Goal: Complete application form

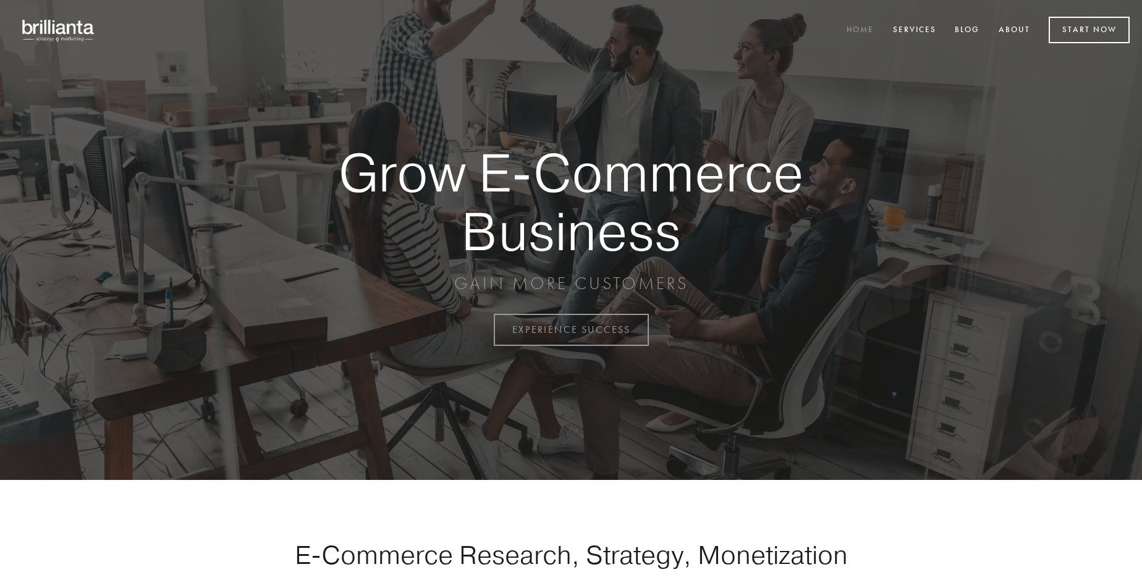
scroll to position [3239, 0]
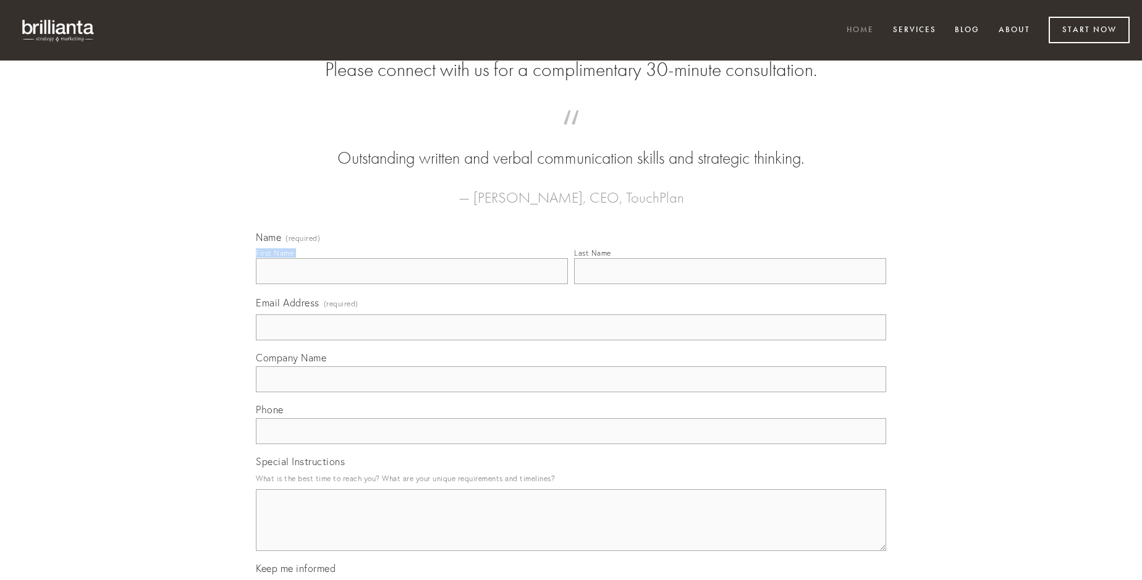
type input "[PERSON_NAME]"
click at [730, 284] on input "Last Name" at bounding box center [730, 271] width 312 height 26
type input "[PERSON_NAME]"
click at [571, 340] on input "Email Address (required)" at bounding box center [571, 328] width 630 height 26
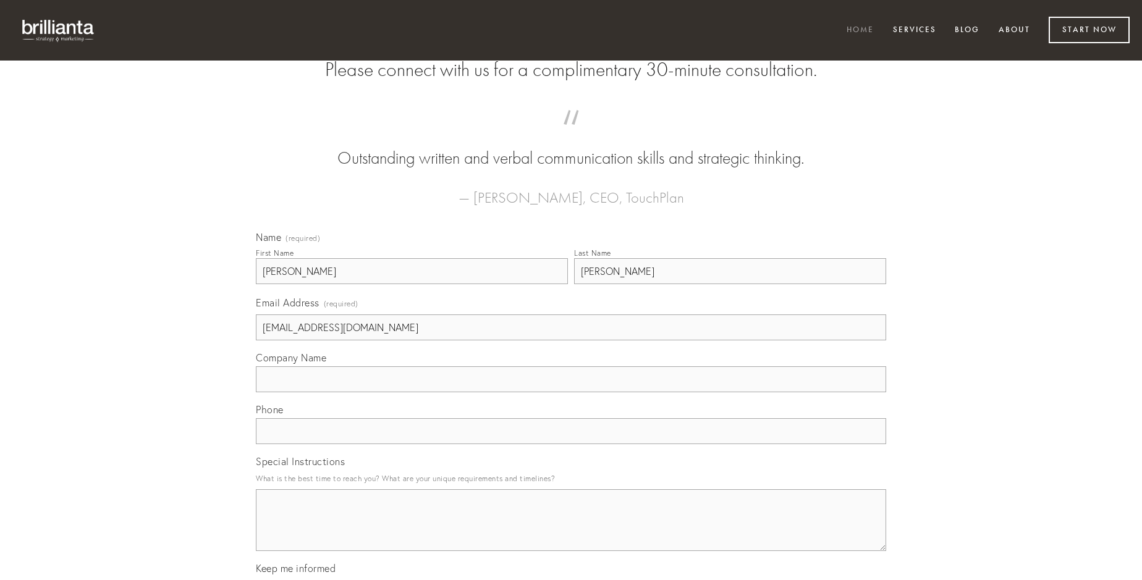
type input "[EMAIL_ADDRESS][DOMAIN_NAME]"
click at [571, 392] on input "Company Name" at bounding box center [571, 379] width 630 height 26
type input "bene"
click at [571, 444] on input "text" at bounding box center [571, 431] width 630 height 26
click at [571, 531] on textarea "Special Instructions" at bounding box center [571, 520] width 630 height 62
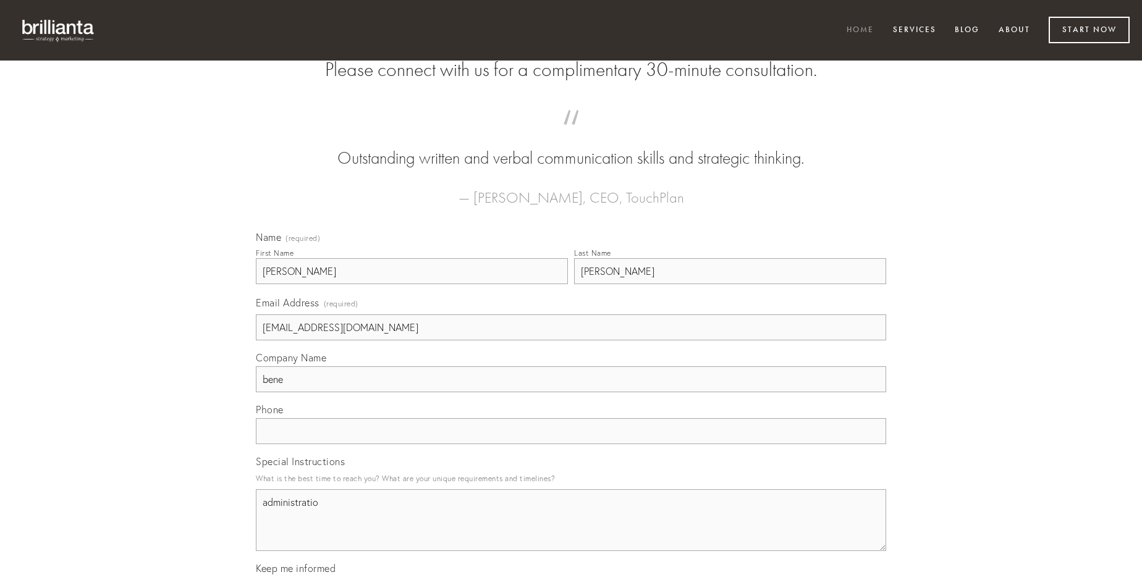
type textarea "administratio"
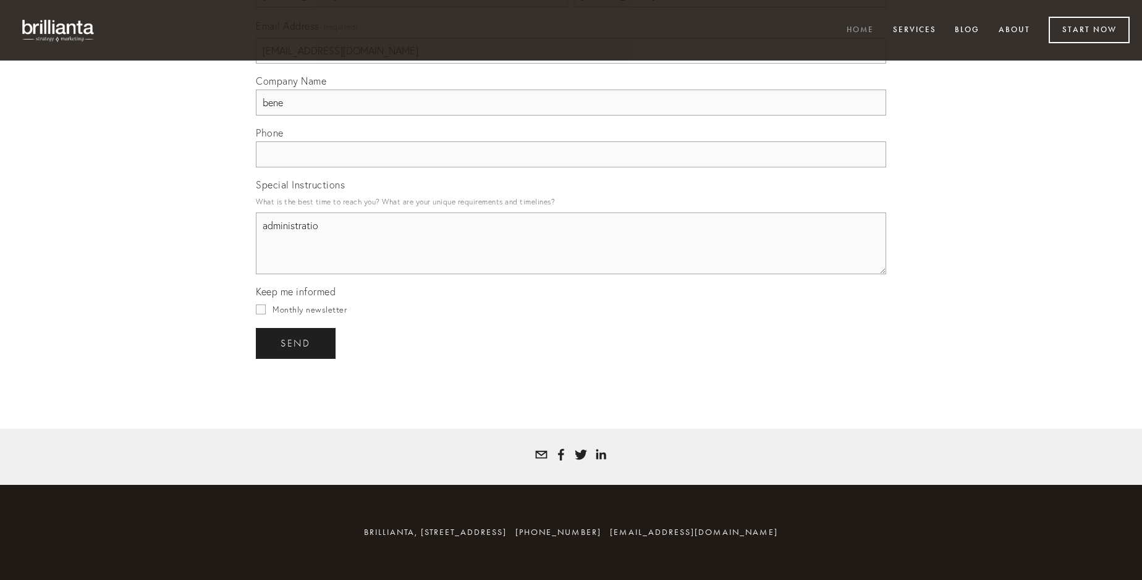
click at [297, 343] on span "send" at bounding box center [296, 343] width 30 height 11
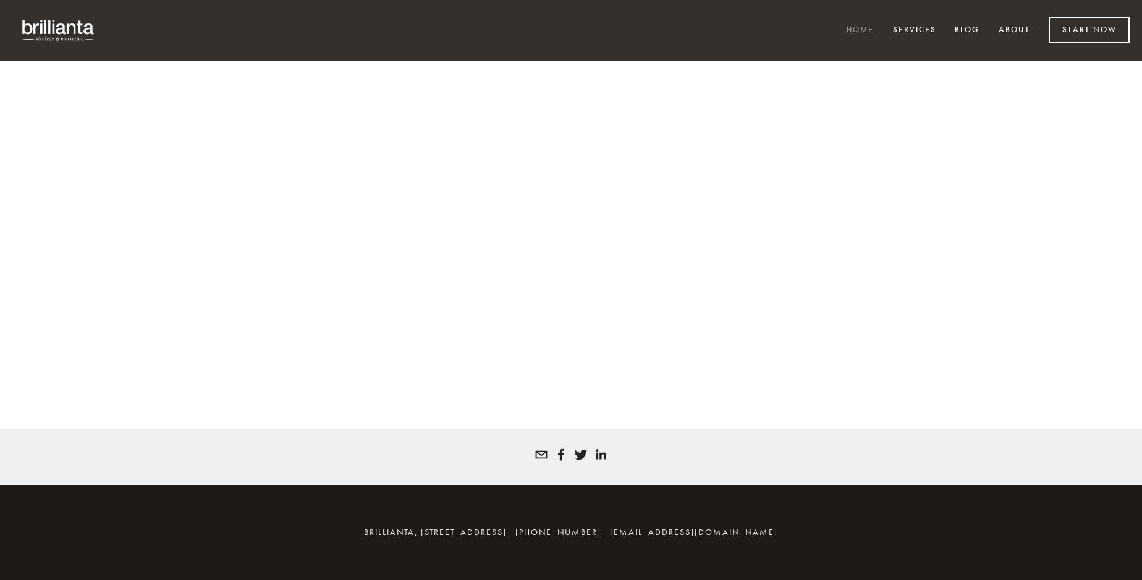
scroll to position [3222, 0]
